Goal: Task Accomplishment & Management: Manage account settings

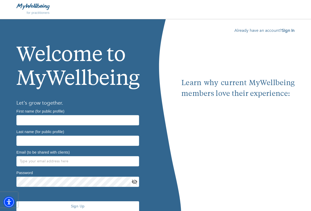
click at [284, 34] on div "Already have an account? Sign In Learn why current MyWellbeing members love the…" at bounding box center [237, 126] width 113 height 198
click at [285, 31] on b "Sign In" at bounding box center [288, 31] width 13 height 6
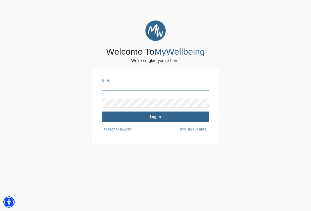
type input "[PERSON_NAME][EMAIL_ADDRESS][PERSON_NAME][DOMAIN_NAME]"
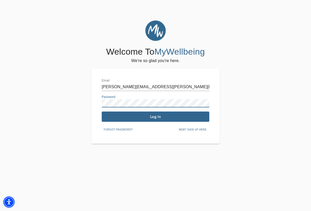
click at [151, 116] on span "Log In" at bounding box center [156, 116] width 104 height 5
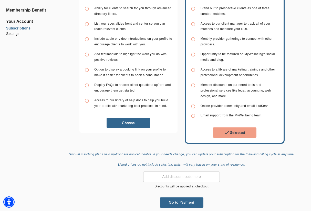
scroll to position [85, 0]
click at [171, 200] on span "Go to Payment" at bounding box center [181, 202] width 39 height 5
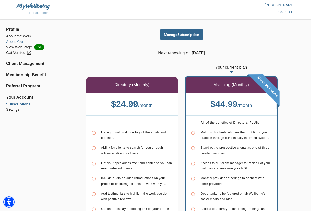
click at [16, 40] on li "About You" at bounding box center [25, 41] width 39 height 5
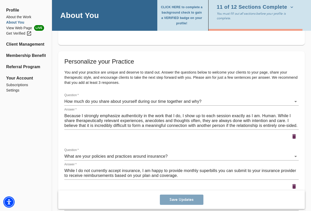
scroll to position [700, 0]
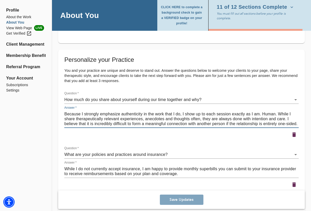
click at [276, 111] on textarea "Because I strongly emphasize authenticity in the work that I do, I show up to e…" at bounding box center [181, 118] width 235 height 15
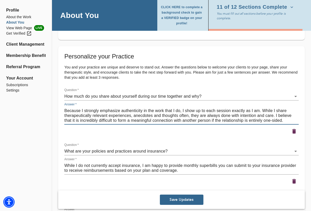
scroll to position [704, 0]
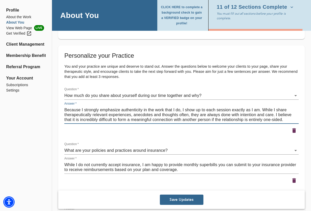
click at [190, 113] on textarea "Because I strongly emphasize authenticity in the work that I do, I show up to e…" at bounding box center [181, 114] width 235 height 15
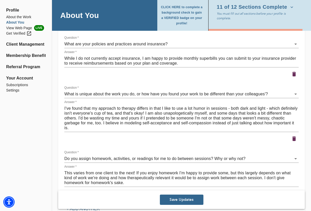
scroll to position [811, 0]
type textarea "Because I strongly emphasize authenticity in the work that I do, I show up to e…"
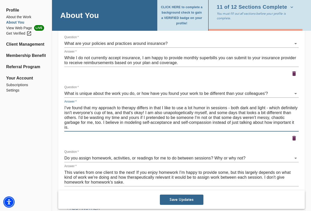
drag, startPoint x: 80, startPoint y: 114, endPoint x: 102, endPoint y: 120, distance: 22.7
click at [102, 120] on textarea "I've found that my approach to therapy differs in that I like to use a lot humo…" at bounding box center [181, 117] width 235 height 24
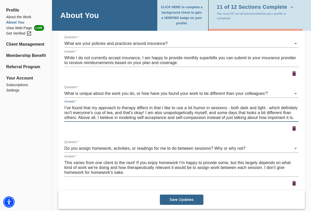
click at [145, 115] on textarea "I've found that my approach to therapy differs in that I like to use a lot humo…" at bounding box center [181, 112] width 235 height 15
click at [98, 115] on textarea "I've found that my approach to therapy differs in that I like to use a lot humo…" at bounding box center [181, 112] width 235 height 15
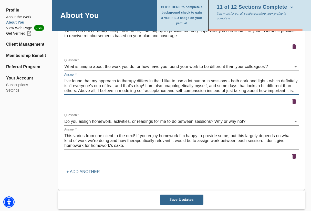
scroll to position [838, 0]
type textarea "I've found that my approach to therapy differs in that I like to use a lot humo…"
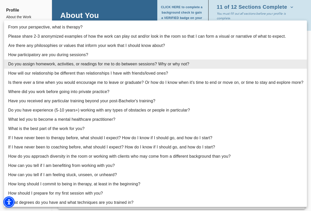
click at [150, 15] on div at bounding box center [155, 105] width 311 height 211
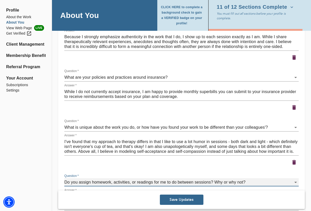
scroll to position [777, 0]
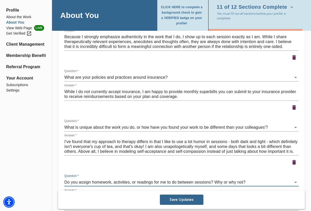
click at [174, 201] on span "Save Updates" at bounding box center [181, 199] width 39 height 5
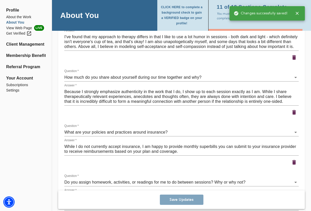
click at [20, 40] on ul "Profile About the Work About You View Web Page LIVE Get Verified Client Managem…" at bounding box center [25, 51] width 39 height 95
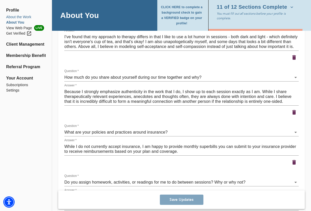
click at [21, 18] on li "About the Work" at bounding box center [25, 16] width 39 height 5
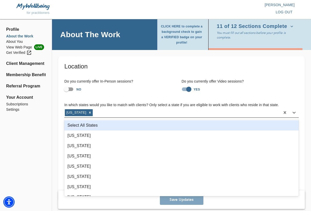
click at [102, 114] on div "[US_STATE]" at bounding box center [172, 112] width 216 height 8
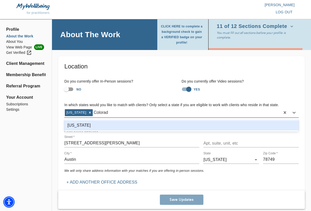
type input "[US_STATE]"
click at [98, 123] on div "[US_STATE]" at bounding box center [181, 125] width 235 height 10
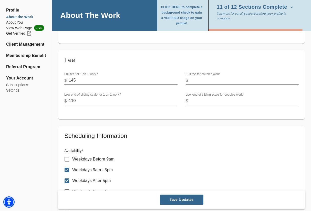
scroll to position [159, 0]
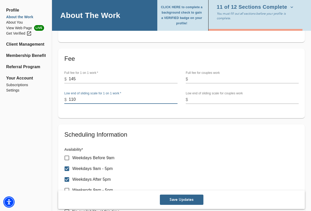
click at [88, 96] on input "110" at bounding box center [123, 100] width 109 height 8
type input "110"
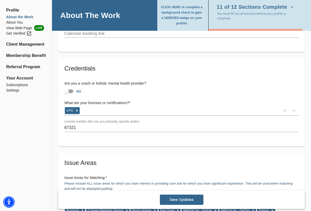
scroll to position [356, 0]
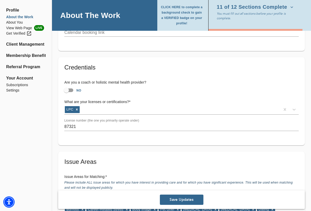
click at [64, 90] on input "NO" at bounding box center [66, 90] width 29 height 10
click at [64, 90] on input "YES" at bounding box center [71, 90] width 29 height 10
checkbox input "false"
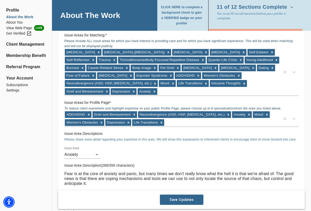
scroll to position [497, 0]
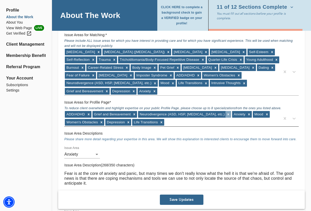
click at [227, 113] on icon at bounding box center [229, 115] width 4 height 4
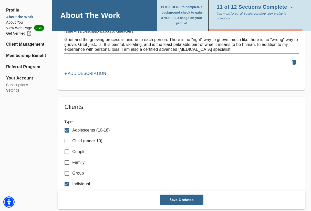
scroll to position [750, 0]
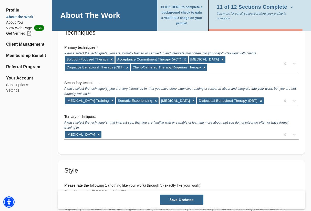
scroll to position [994, 0]
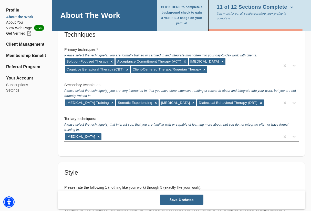
click at [172, 134] on div "[MEDICAL_DATA]" at bounding box center [172, 136] width 216 height 8
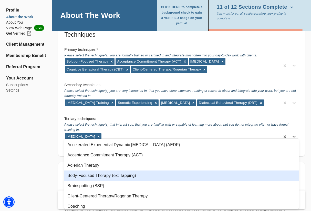
click at [123, 177] on div "Body-Focused Therapy (ex: Tapping)" at bounding box center [181, 175] width 235 height 10
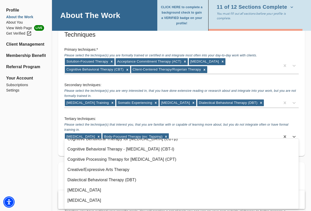
scroll to position [79, 0]
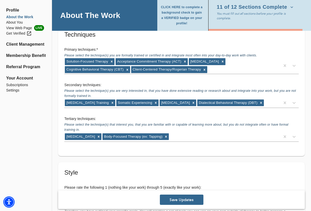
click at [184, 78] on div "Secondary techniques: Please select the technique(s) you are very interested in…" at bounding box center [181, 95] width 243 height 34
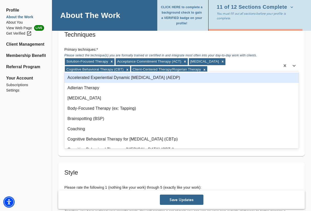
click at [222, 63] on div "Solution-Focused Therapy Acceptance Commitment Therapy (ACT) [MEDICAL_DATA] Cog…" at bounding box center [172, 66] width 216 height 16
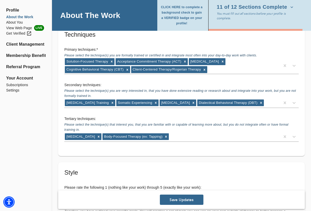
click at [193, 47] on h6 "Primary techniques: *" at bounding box center [181, 50] width 235 height 6
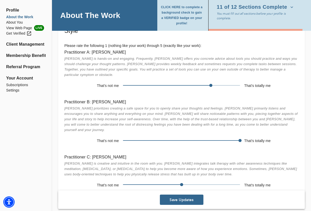
scroll to position [1136, 0]
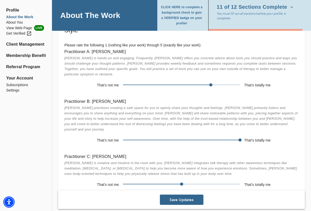
click at [172, 184] on span at bounding box center [152, 184] width 59 height 1
click at [167, 180] on span at bounding box center [181, 183] width 117 height 7
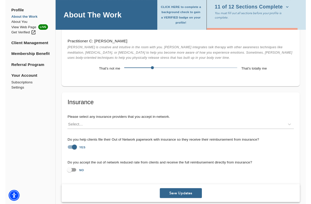
scroll to position [1249, 0]
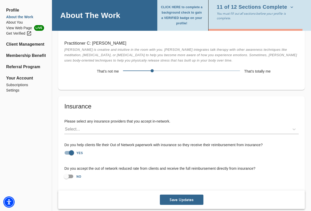
click at [171, 197] on span "Save Updates" at bounding box center [181, 199] width 39 height 5
click at [12, 7] on ul "Profile About the Work About You View Web Page LIVE Get Verified Client Managem…" at bounding box center [25, 51] width 39 height 95
click at [12, 8] on span "Profile" at bounding box center [25, 10] width 39 height 6
click at [14, 27] on li "View Web Page LIVE" at bounding box center [25, 28] width 39 height 6
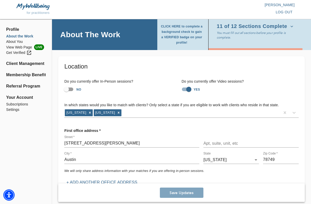
scroll to position [0, 0]
click at [103, 130] on div "First office address *" at bounding box center [181, 130] width 235 height 9
click at [293, 113] on icon at bounding box center [294, 112] width 5 height 5
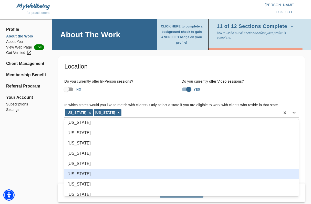
scroll to position [39, 0]
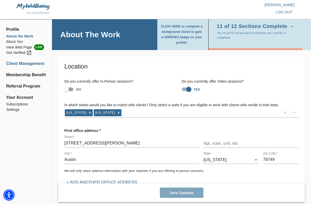
click at [38, 63] on li "Client Management" at bounding box center [25, 63] width 39 height 6
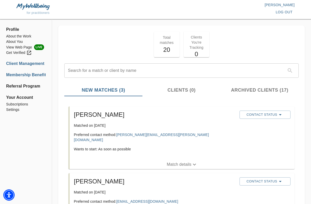
click at [33, 77] on li "Membership Benefits" at bounding box center [25, 75] width 39 height 6
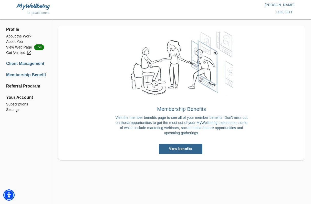
click at [33, 66] on li "Client Management" at bounding box center [25, 63] width 39 height 6
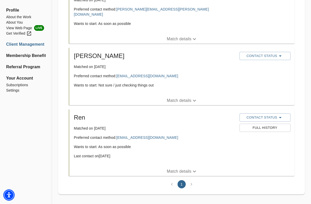
scroll to position [125, 0]
click at [23, 84] on li "Subscriptions" at bounding box center [25, 84] width 39 height 5
